Goal: Register for event/course

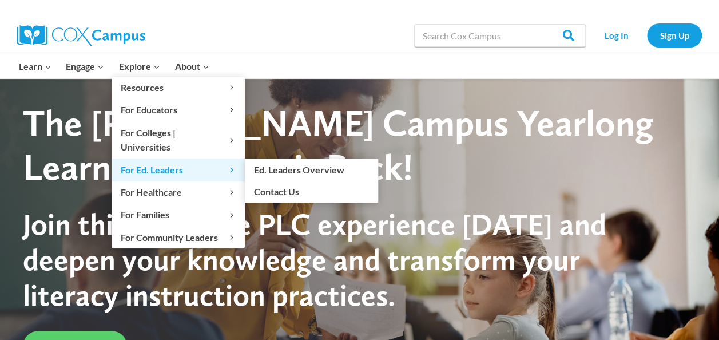
scroll to position [57, 0]
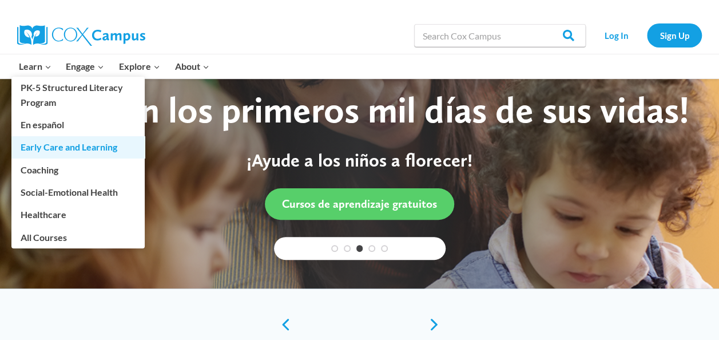
click at [68, 144] on link "Early Care and Learning" at bounding box center [77, 147] width 133 height 22
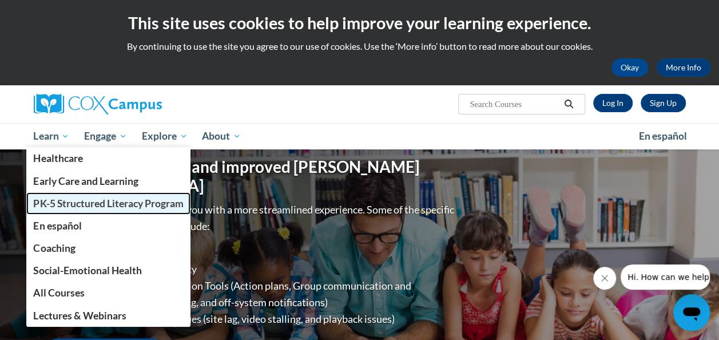
click at [64, 204] on span "PK-5 Structured Literacy Program" at bounding box center [108, 203] width 150 height 12
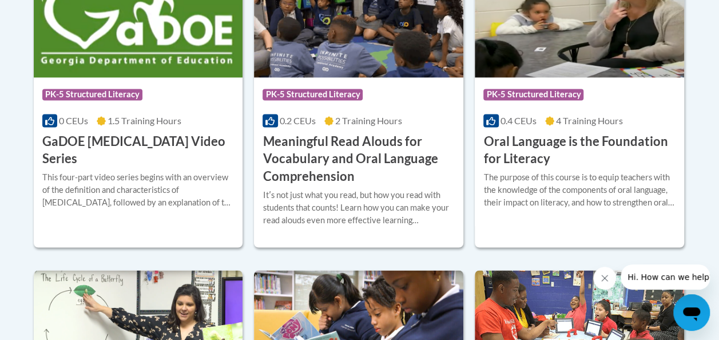
scroll to position [858, 0]
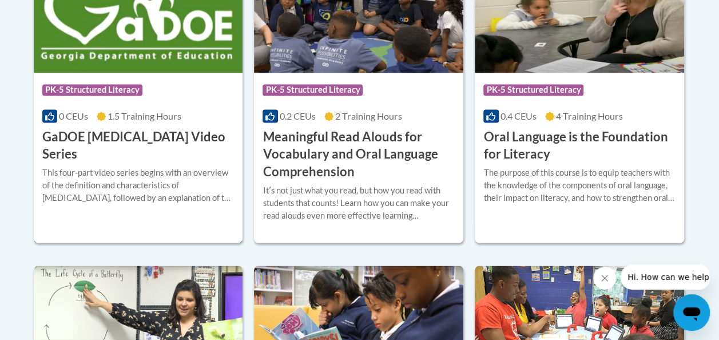
click at [109, 136] on h3 "GaDOE Dyslexia Video Series" at bounding box center [138, 145] width 192 height 35
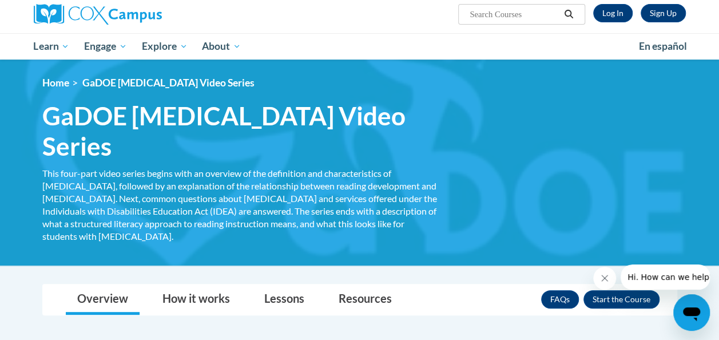
scroll to position [160, 0]
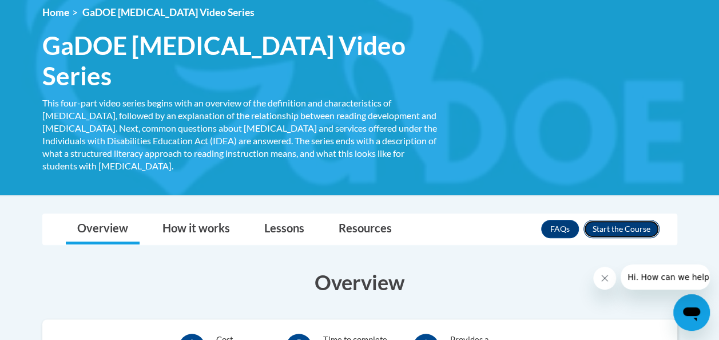
click at [627, 220] on button "Enroll" at bounding box center [622, 229] width 76 height 18
